Goal: Task Accomplishment & Management: Use online tool/utility

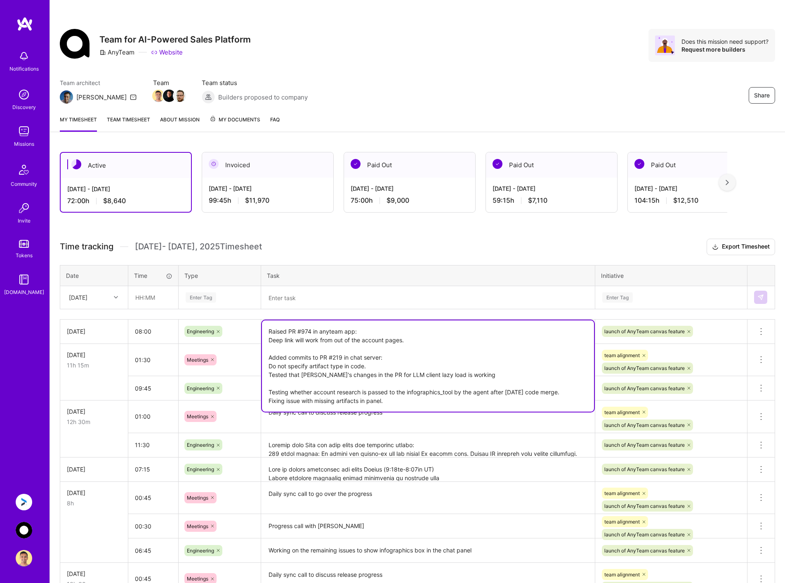
scroll to position [41, 0]
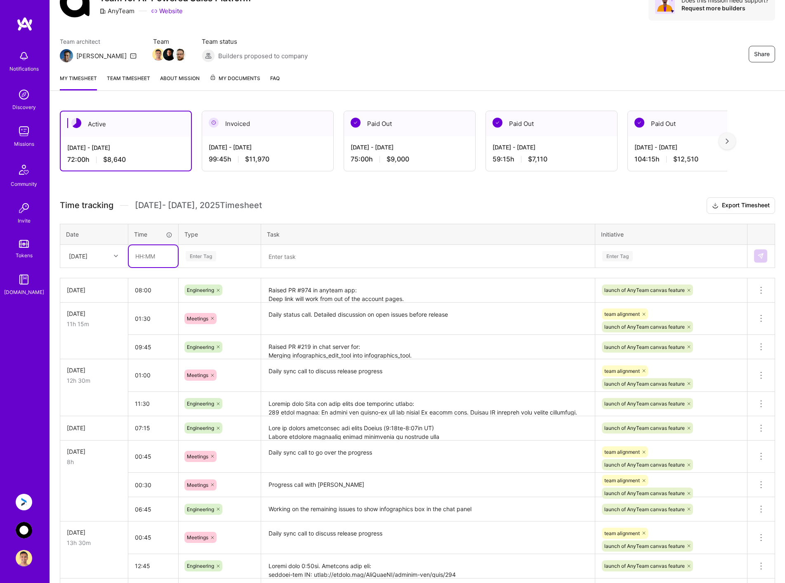
click at [155, 255] on input "text" at bounding box center [153, 256] width 49 height 22
type input "01:05"
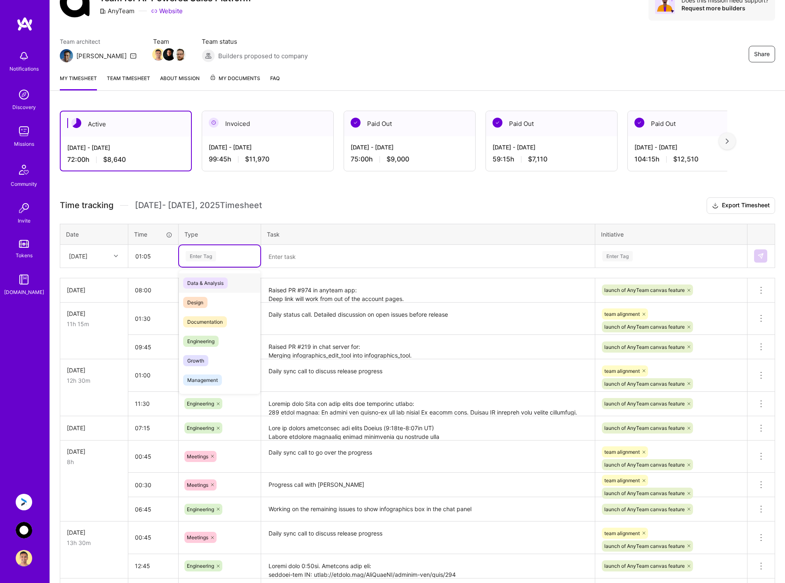
click at [224, 253] on div "Enter Tag" at bounding box center [220, 256] width 70 height 10
click at [213, 333] on div "Meetings" at bounding box center [219, 335] width 81 height 19
click at [290, 258] on textarea at bounding box center [428, 255] width 332 height 21
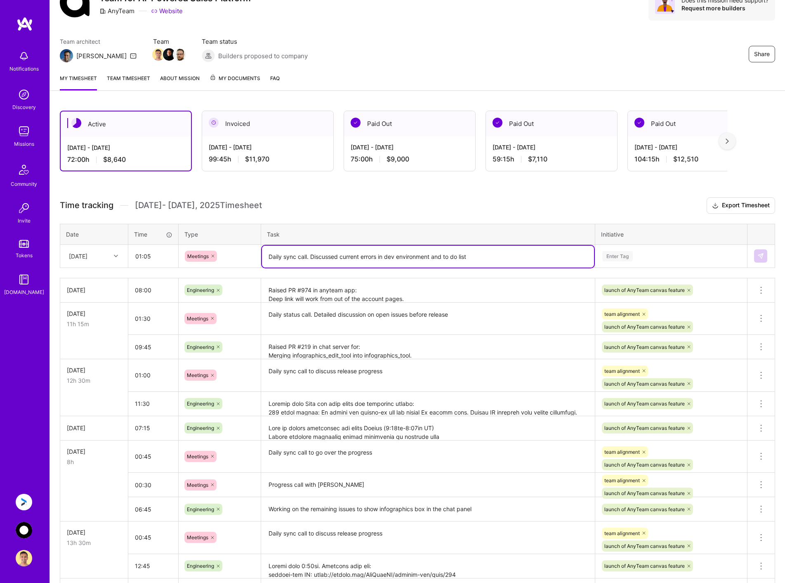
type textarea "Daily sync call. Discussed current errors in dev environment and to do list"
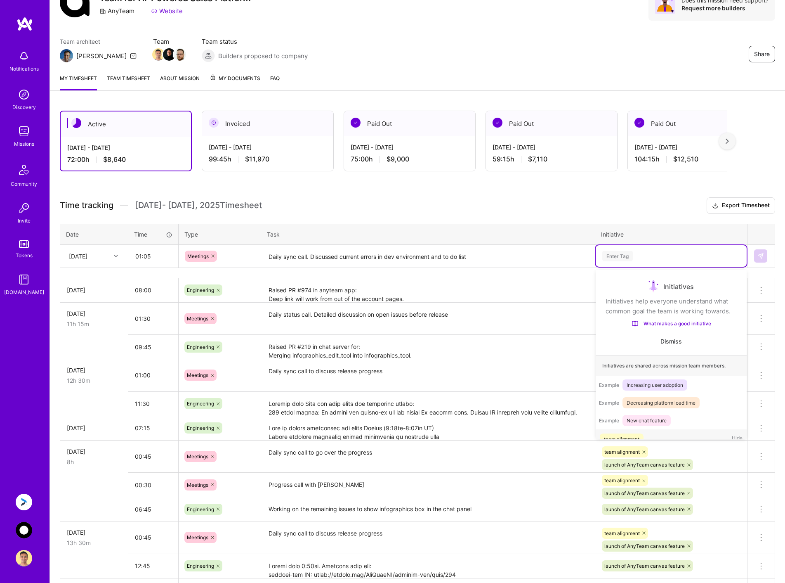
click at [664, 253] on div "Enter Tag" at bounding box center [671, 256] width 139 height 10
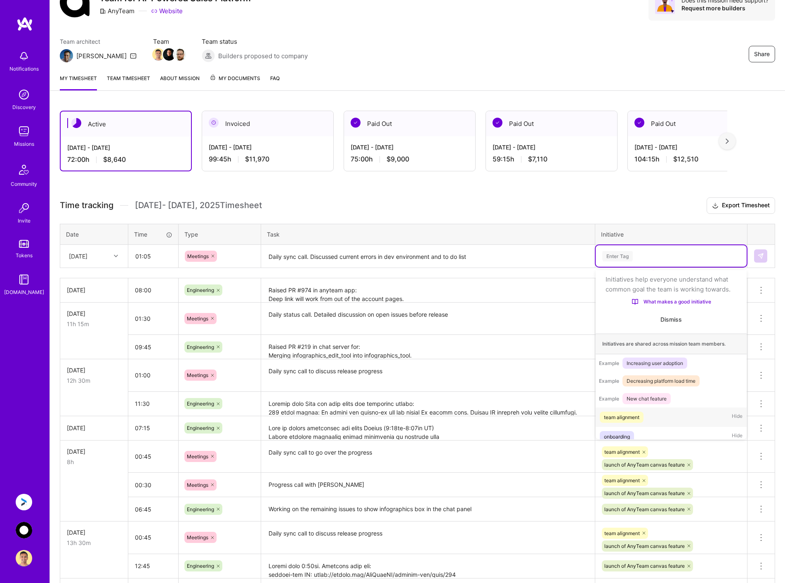
scroll to position [26, 0]
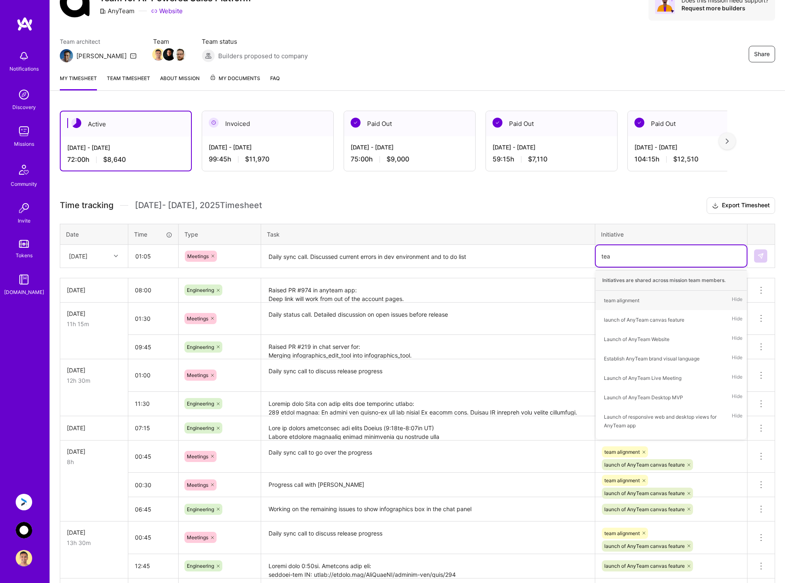
type input "team"
type input "la"
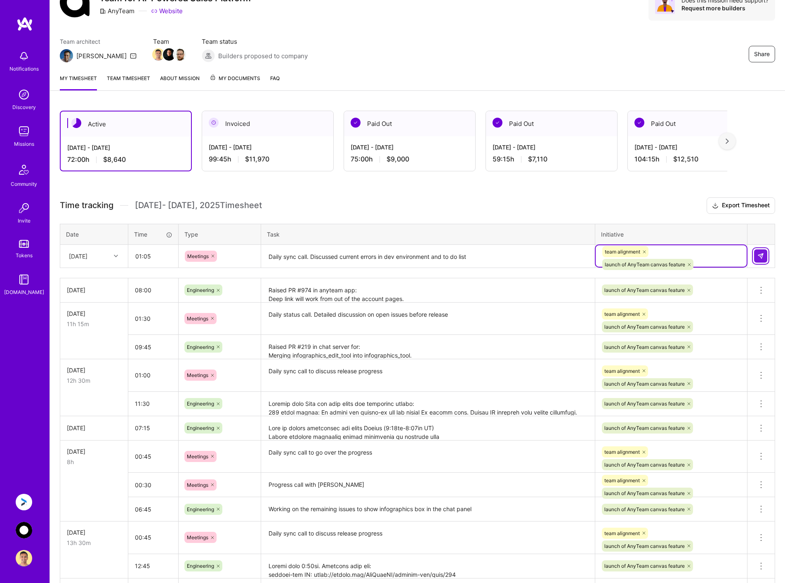
click at [761, 258] on img at bounding box center [760, 255] width 7 height 7
